Goal: Information Seeking & Learning: Find specific fact

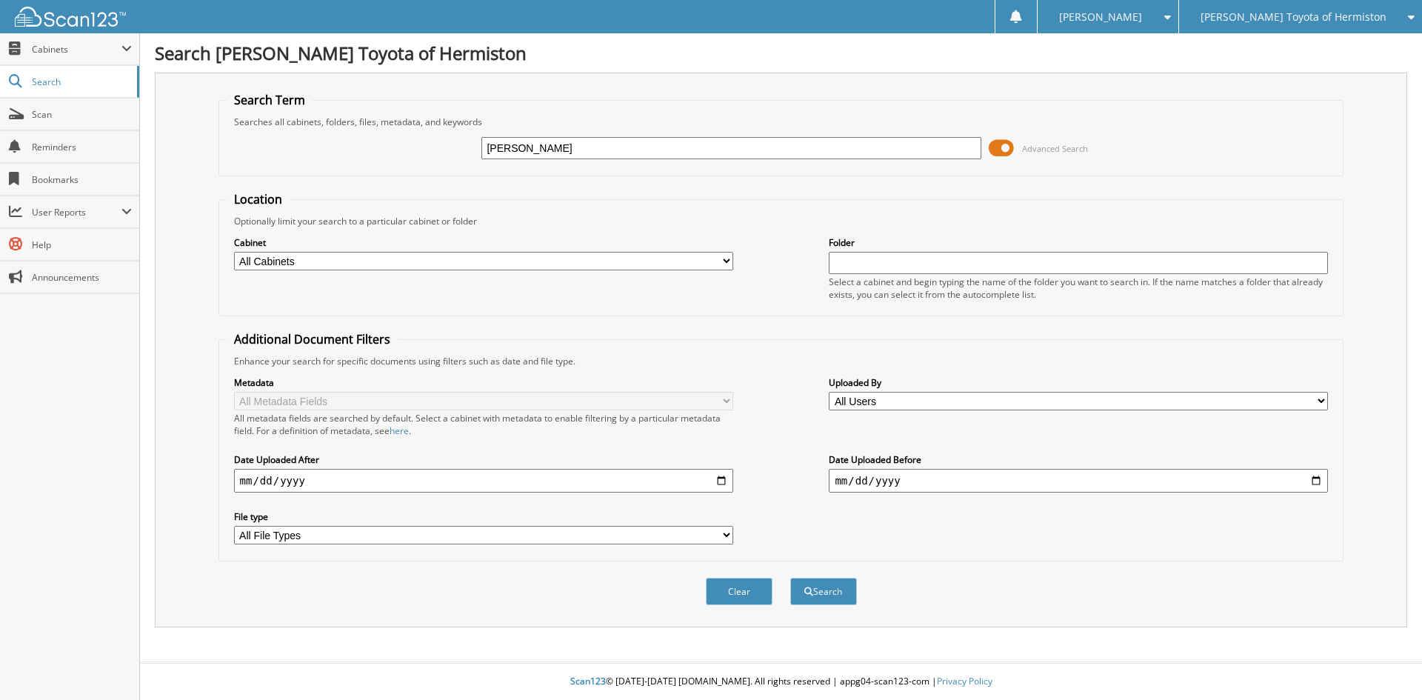
type input "[PERSON_NAME]"
click at [790, 578] on button "Search" at bounding box center [823, 591] width 67 height 27
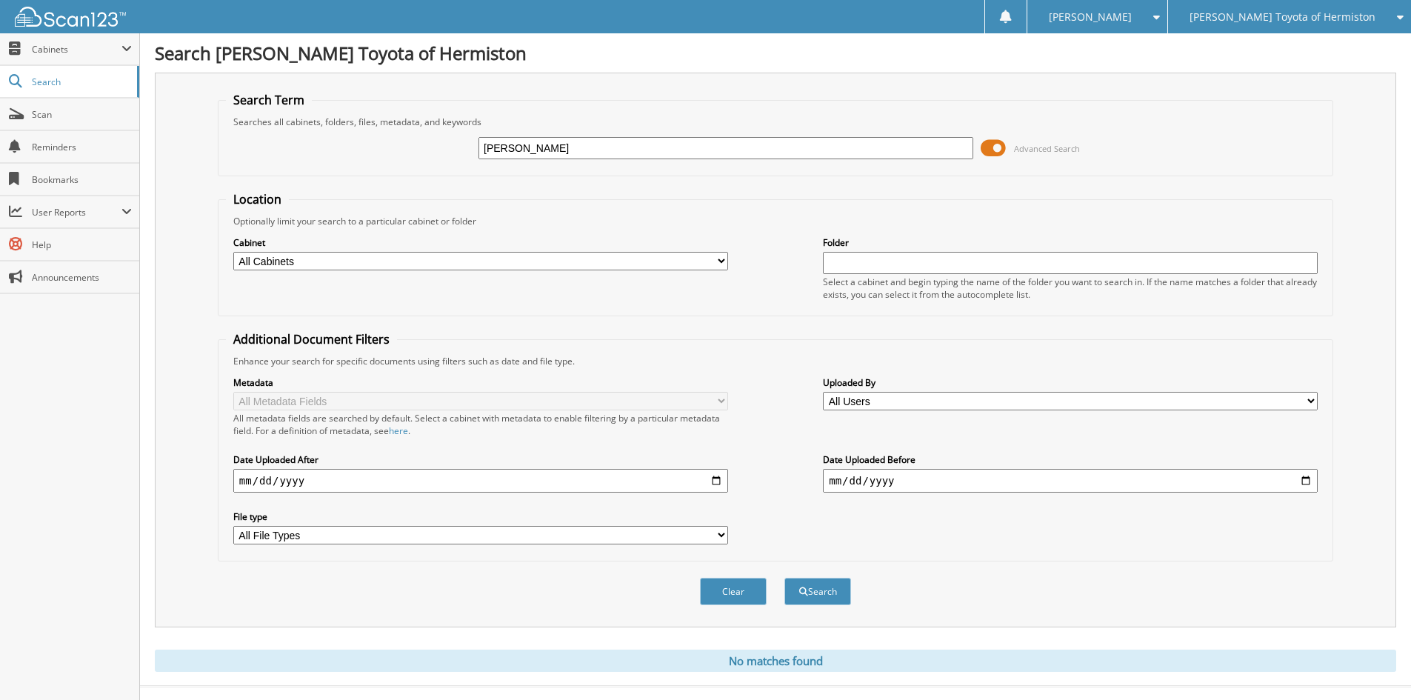
drag, startPoint x: 549, startPoint y: 150, endPoint x: 341, endPoint y: 164, distance: 207.9
click at [347, 164] on div "PICKARD Advanced Search" at bounding box center [775, 148] width 1099 height 40
type input "25H880A"
click at [784, 578] on button "Search" at bounding box center [817, 591] width 67 height 27
drag, startPoint x: 429, startPoint y: 153, endPoint x: 264, endPoint y: 158, distance: 165.9
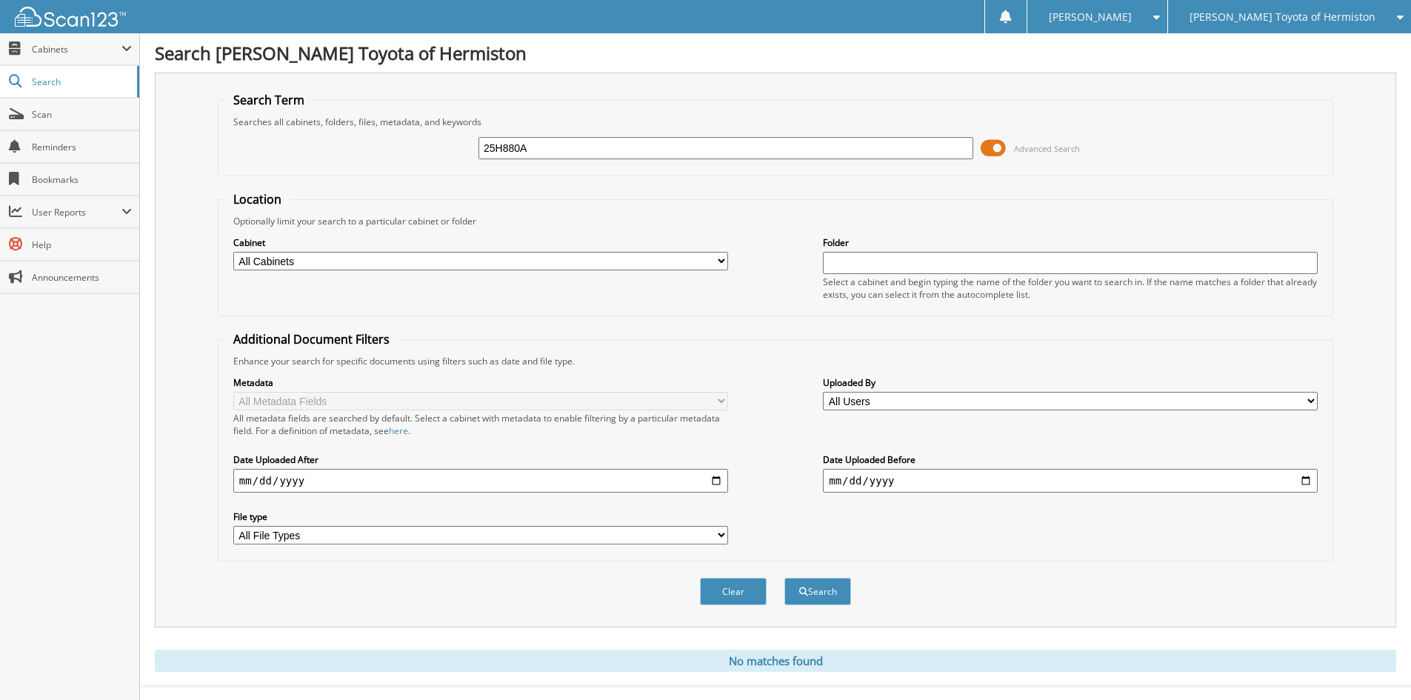
click at [264, 158] on div "25H880A Advanced Search" at bounding box center [775, 148] width 1099 height 40
type input "P"
type input "25H880A"
click at [784, 578] on button "Search" at bounding box center [817, 591] width 67 height 27
